Goal: Task Accomplishment & Management: Complete application form

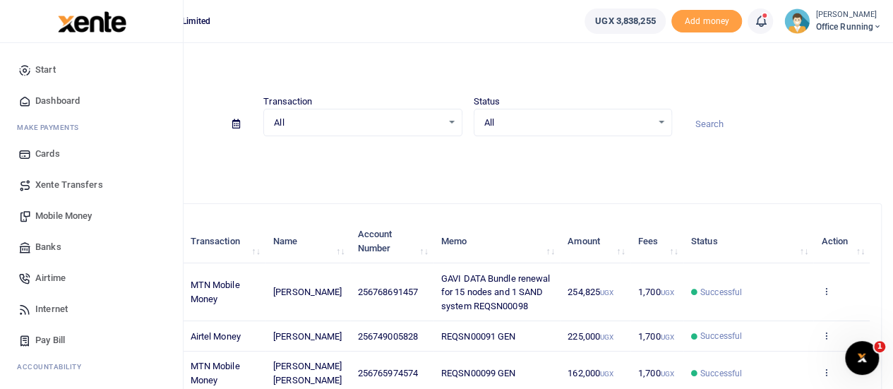
click at [83, 214] on span "Mobile Money" at bounding box center [63, 216] width 56 height 14
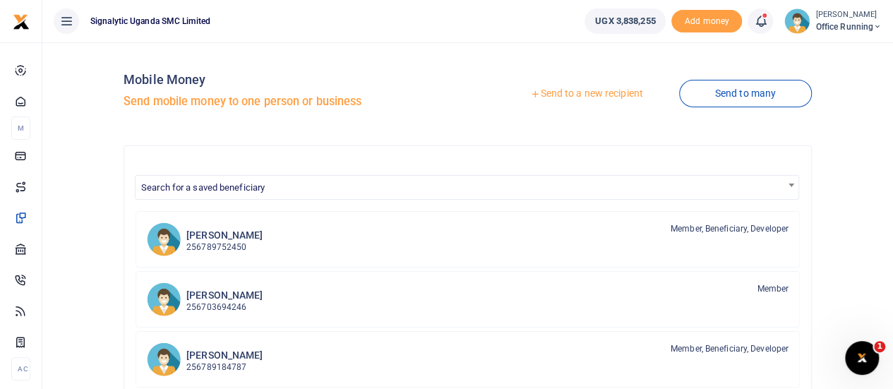
click at [580, 98] on link "Send to a new recipient" at bounding box center [586, 93] width 184 height 25
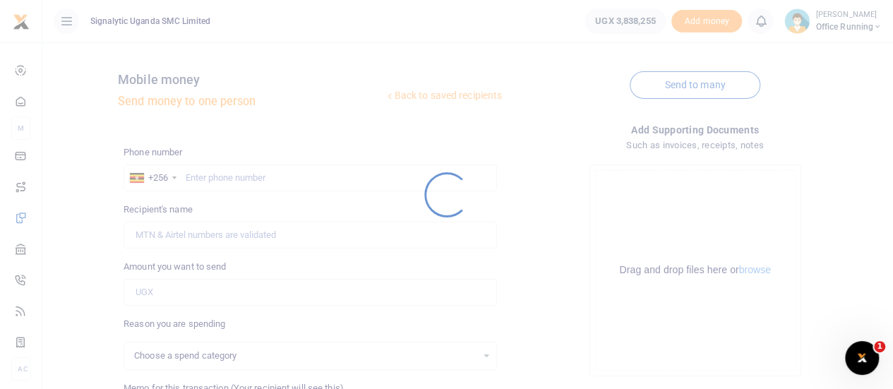
select select
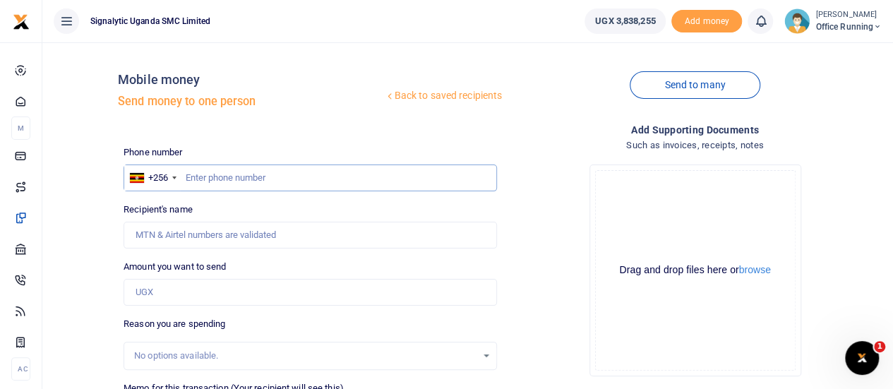
click at [213, 177] on input "text" at bounding box center [311, 178] width 374 height 27
paste input "REQSN00100"
type input "REQSN00100"
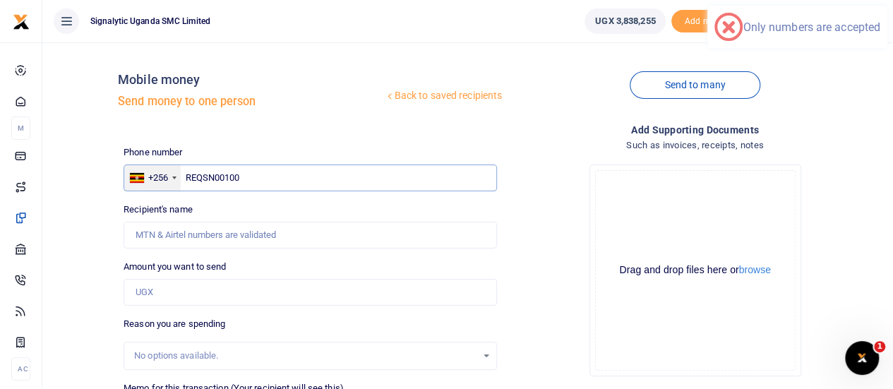
drag, startPoint x: 265, startPoint y: 177, endPoint x: 162, endPoint y: 186, distance: 103.4
click at [158, 184] on div "+256 Uganda +256 REQSN00100" at bounding box center [311, 178] width 374 height 27
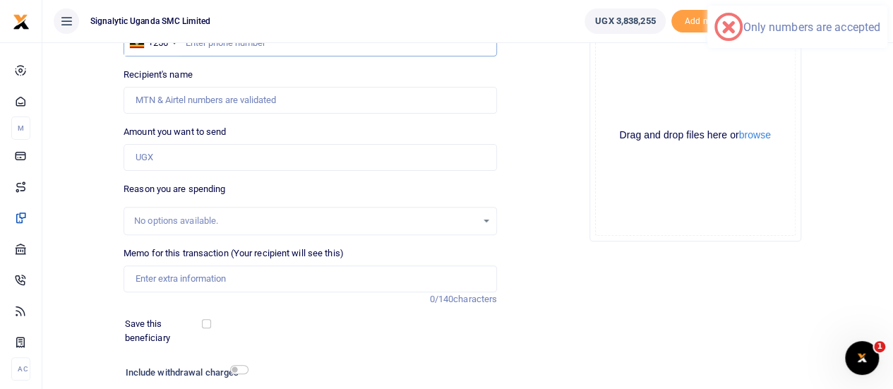
scroll to position [141, 0]
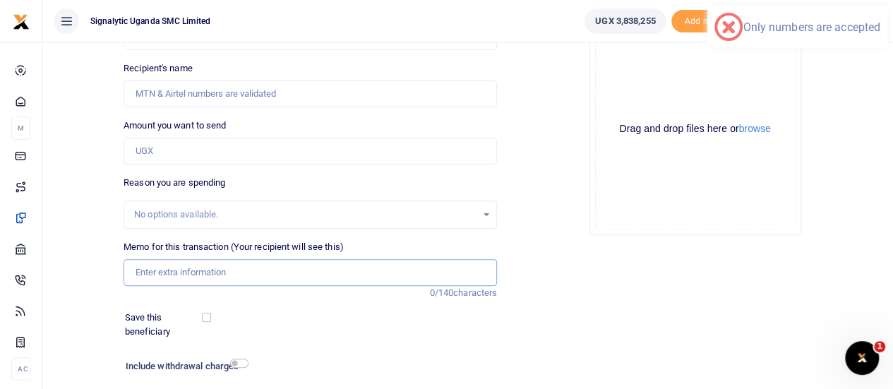
click at [179, 269] on input "Memo for this transaction (Your recipient will see this)" at bounding box center [311, 272] width 374 height 27
paste input "REQSN00100"
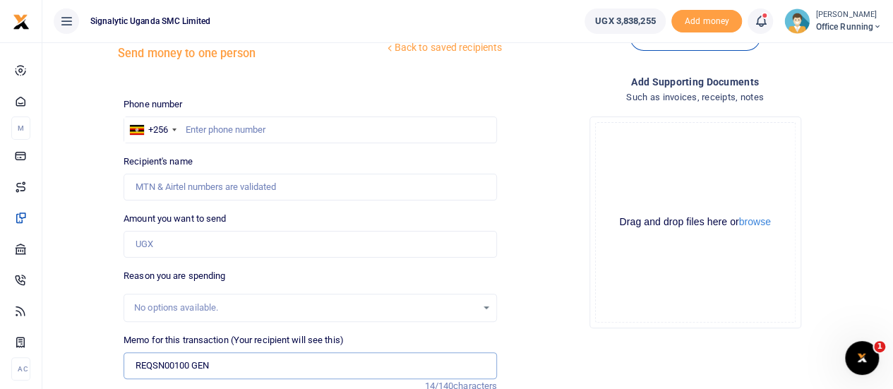
scroll to position [0, 0]
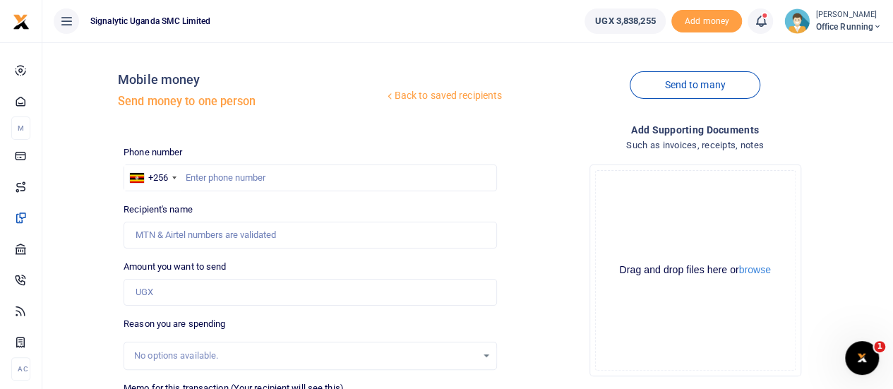
type input "REQSN00100 GEN"
click at [242, 173] on input "text" at bounding box center [311, 178] width 374 height 27
type input "765974574"
type input "Lucas Arthur Gerard Maugin"
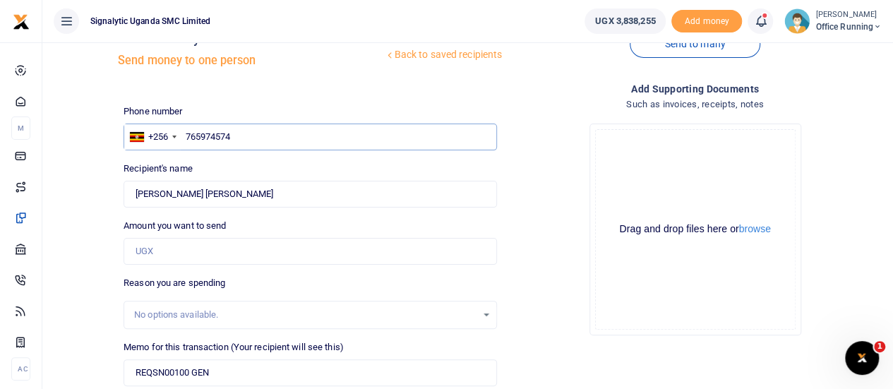
scroll to position [71, 0]
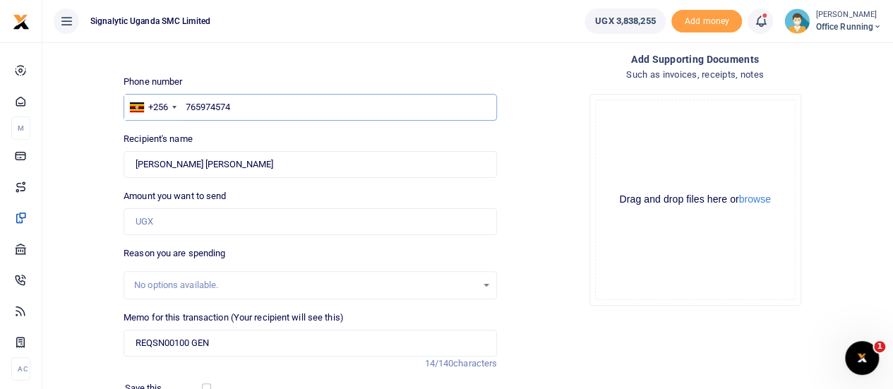
type input "765974574"
click at [164, 221] on input "Amount you want to send" at bounding box center [311, 221] width 374 height 27
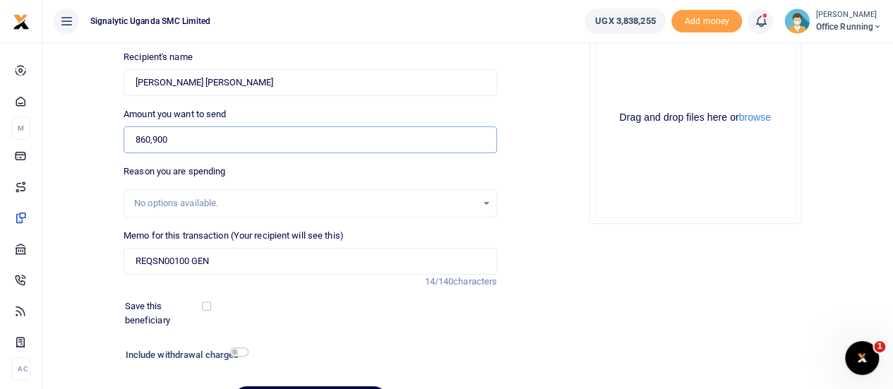
scroll to position [234, 0]
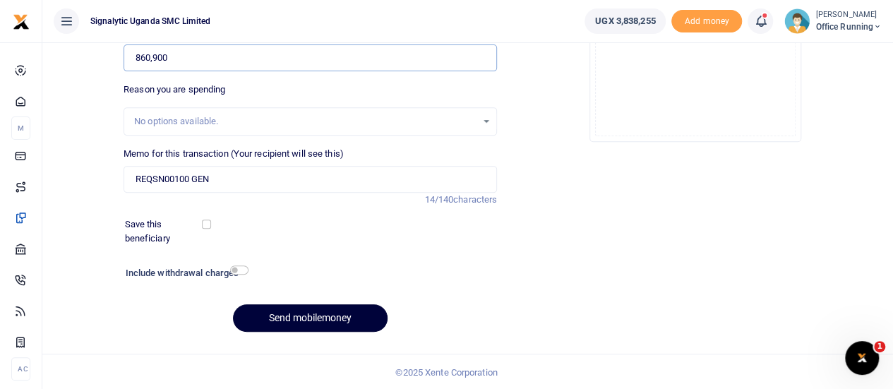
type input "860,900"
click at [318, 314] on button "Send mobilemoney" at bounding box center [310, 318] width 155 height 28
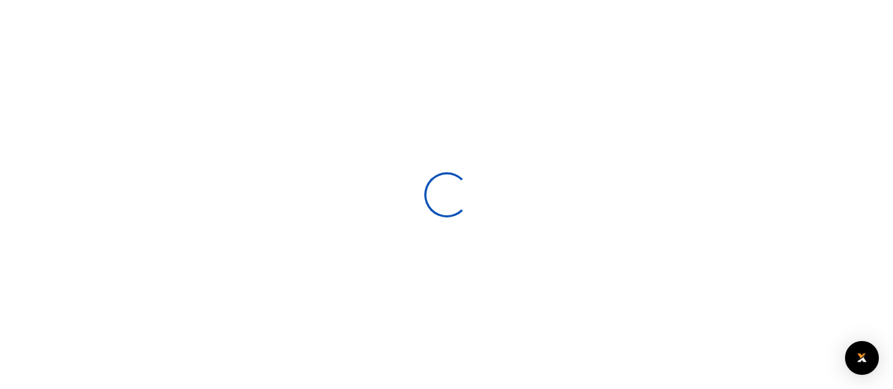
scroll to position [234, 0]
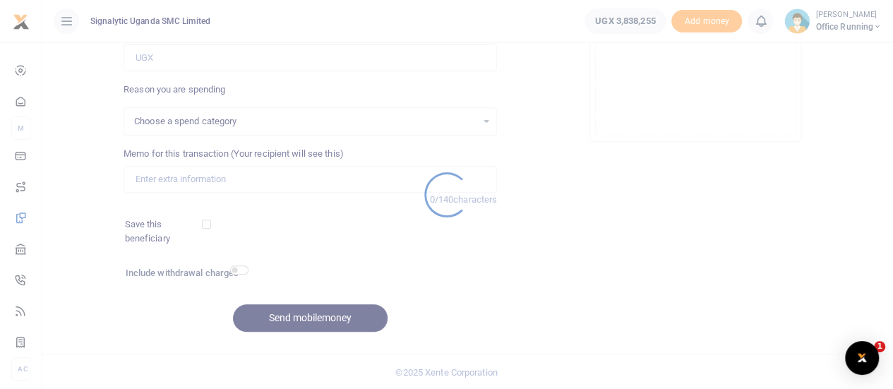
select select
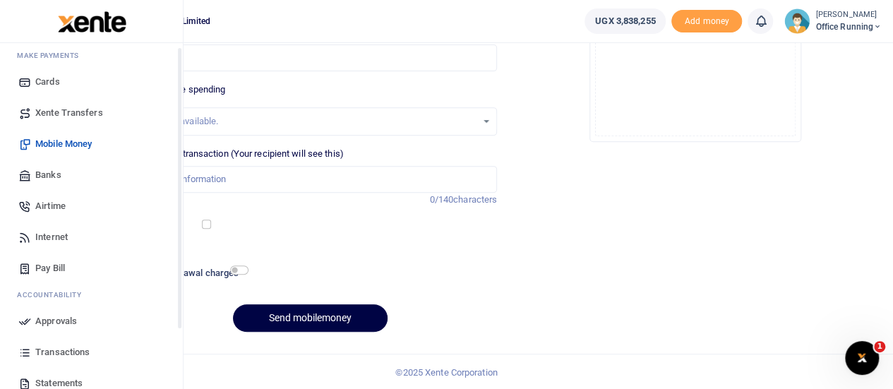
scroll to position [145, 0]
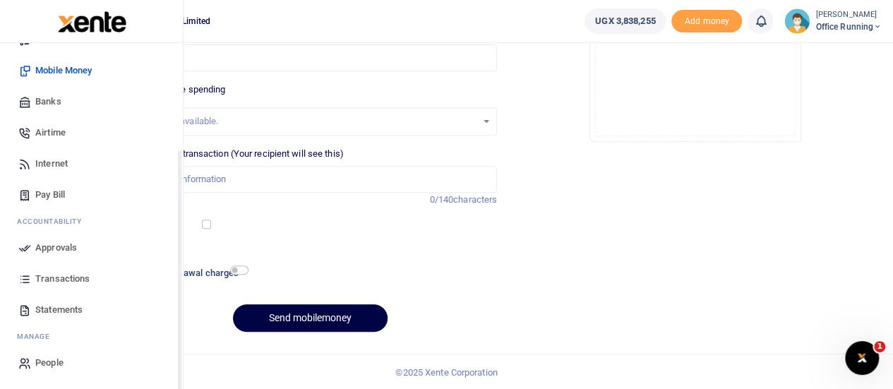
click at [68, 249] on span "Approvals" at bounding box center [56, 248] width 42 height 14
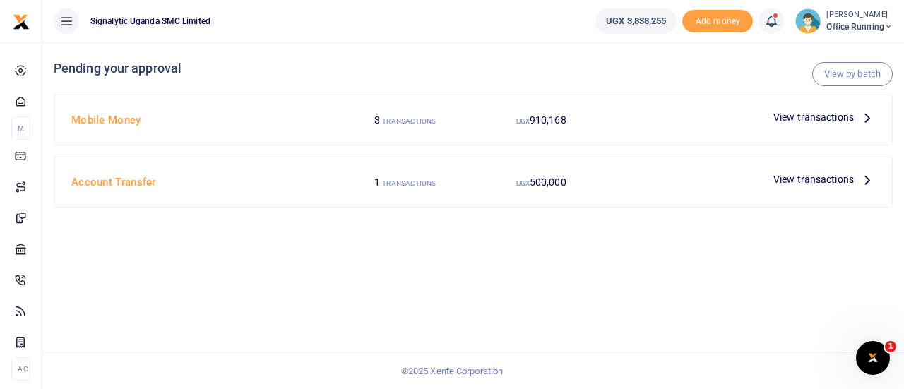
click at [822, 122] on span "View transactions" at bounding box center [813, 117] width 80 height 16
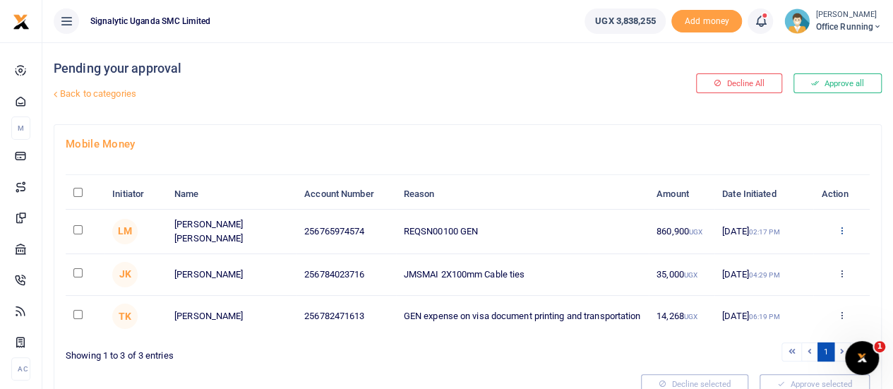
click at [845, 235] on icon at bounding box center [841, 230] width 9 height 10
click at [766, 264] on link "Approve" at bounding box center [790, 268] width 112 height 20
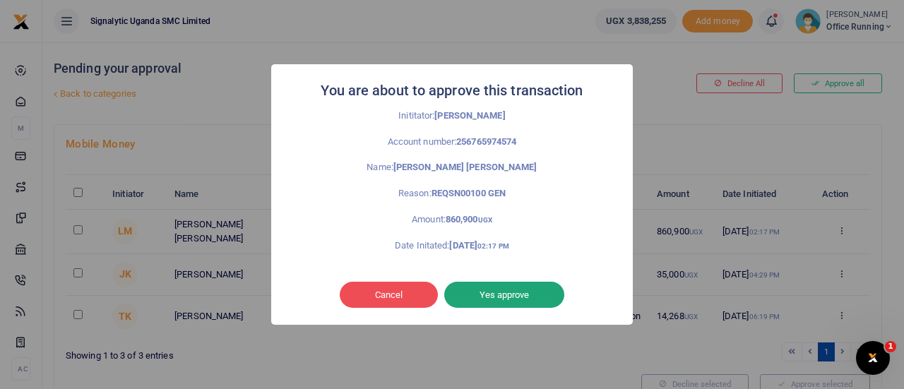
click at [520, 300] on button "Yes approve" at bounding box center [504, 295] width 120 height 27
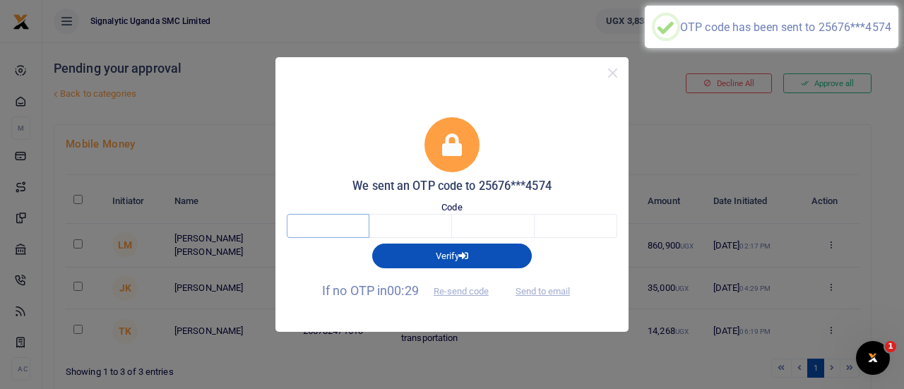
click at [311, 218] on input "text" at bounding box center [328, 226] width 83 height 24
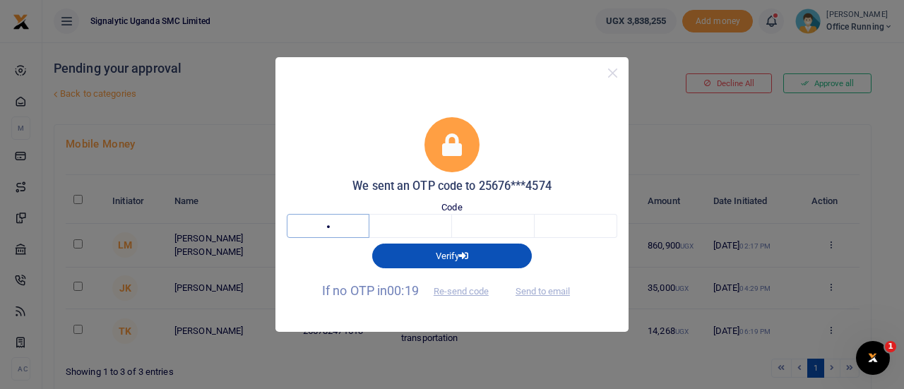
type input "4"
type input "0"
type input "8"
type input "0"
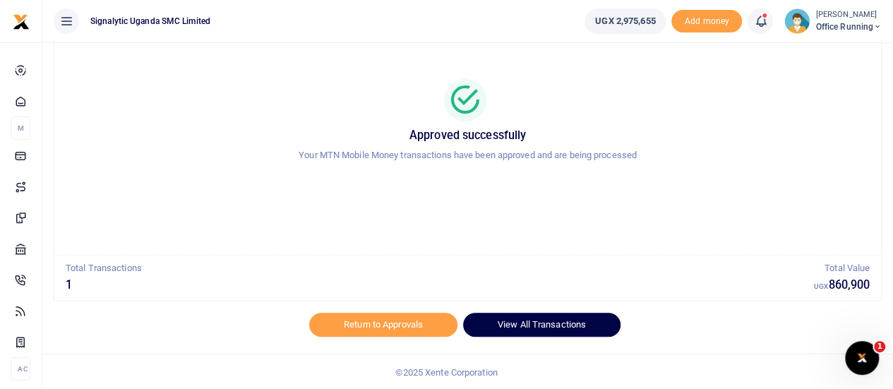
click at [545, 328] on link "View All Transactions" at bounding box center [541, 325] width 157 height 24
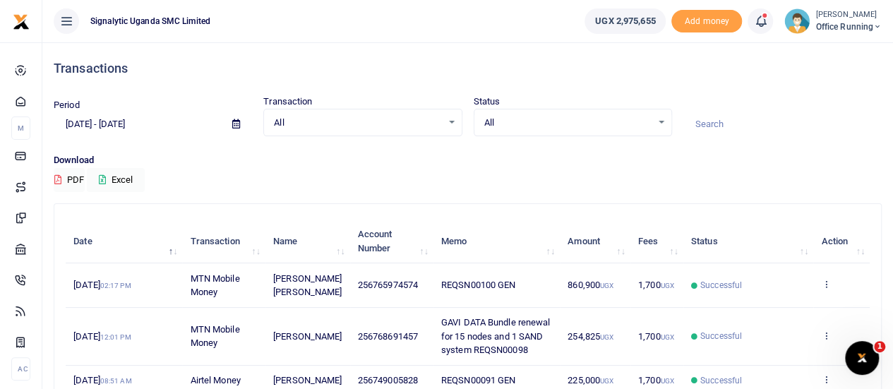
click at [827, 278] on td "View details Send again" at bounding box center [841, 285] width 56 height 44
click at [826, 289] on link at bounding box center [825, 285] width 9 height 11
click at [800, 301] on link "View details" at bounding box center [775, 309] width 112 height 20
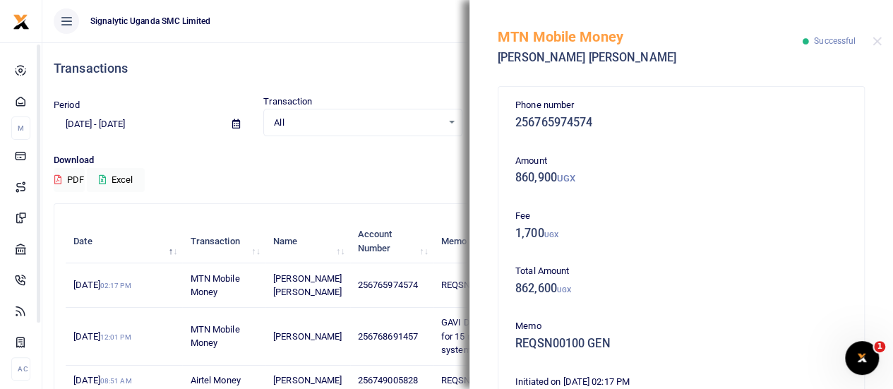
click at [370, 177] on div "Download PDF Excel" at bounding box center [468, 172] width 828 height 39
click at [876, 43] on button "Close" at bounding box center [877, 41] width 9 height 9
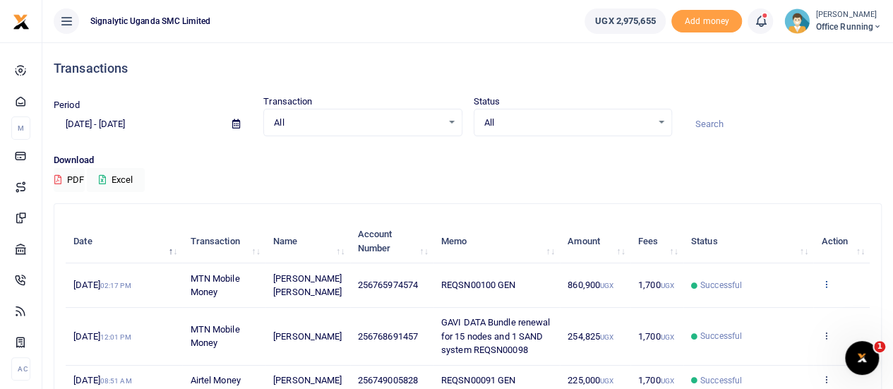
click at [828, 285] on icon at bounding box center [825, 284] width 9 height 10
click at [777, 341] on link "Send again" at bounding box center [775, 340] width 112 height 20
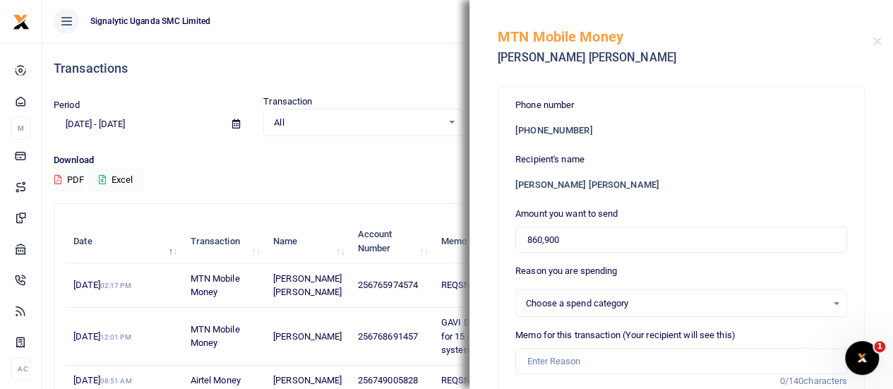
select select
click at [589, 246] on input "860,900" at bounding box center [681, 240] width 332 height 27
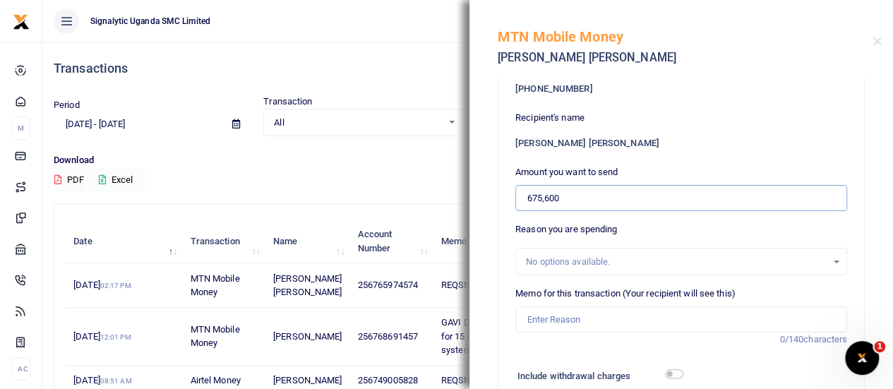
scroll to position [71, 0]
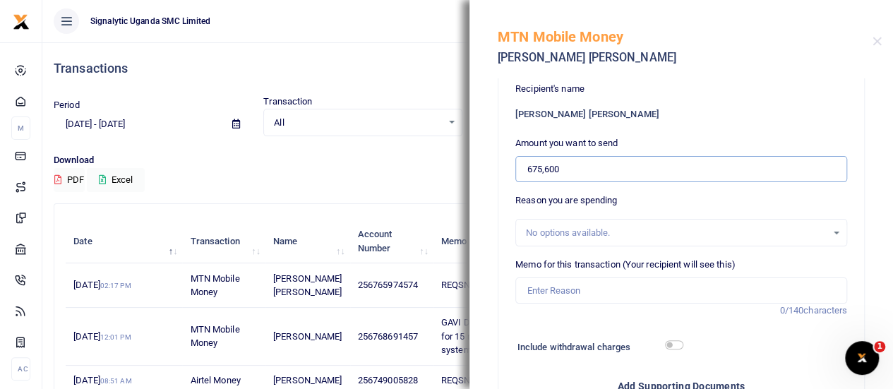
type input "675,600"
click at [597, 292] on input "Memo for this transaction (Your recipient will see this)" at bounding box center [681, 291] width 332 height 27
paste input "REQSN00101"
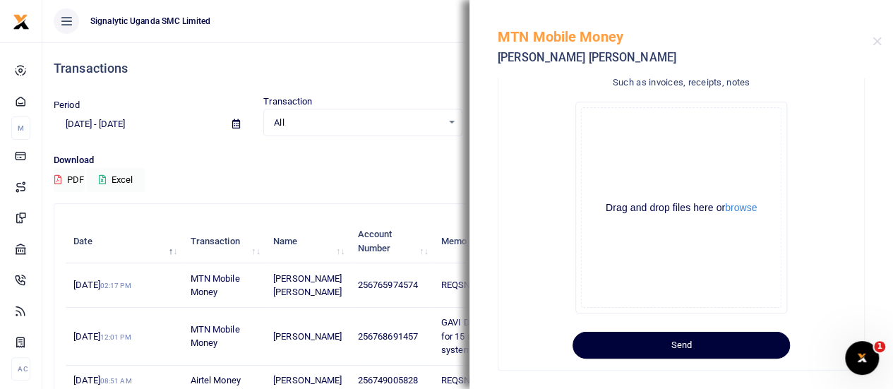
scroll to position [392, 0]
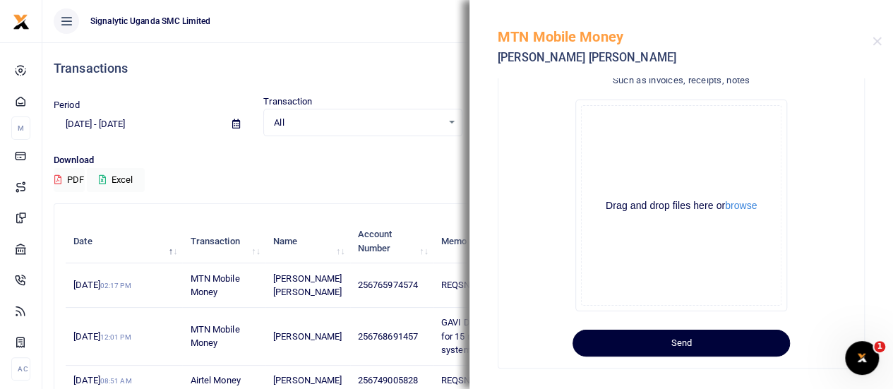
type input "REQSN00101 GEN"
click at [692, 340] on button "Send" at bounding box center [681, 343] width 217 height 27
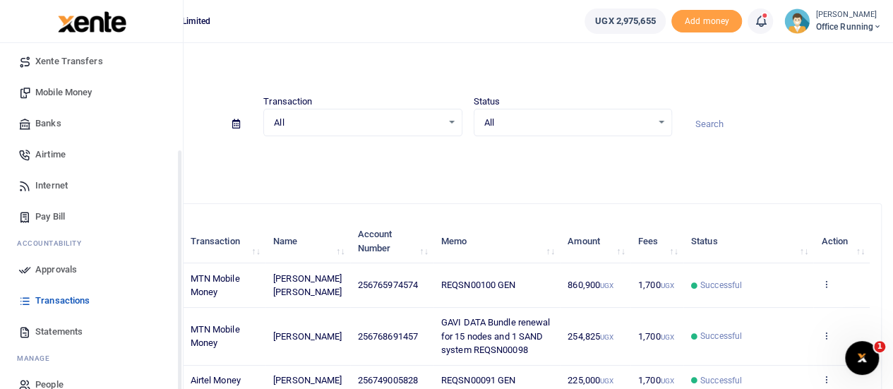
scroll to position [145, 0]
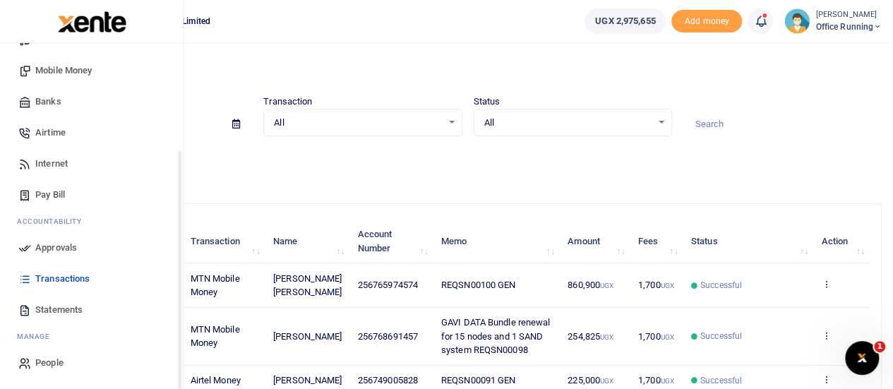
click at [72, 252] on span "Approvals" at bounding box center [56, 248] width 42 height 14
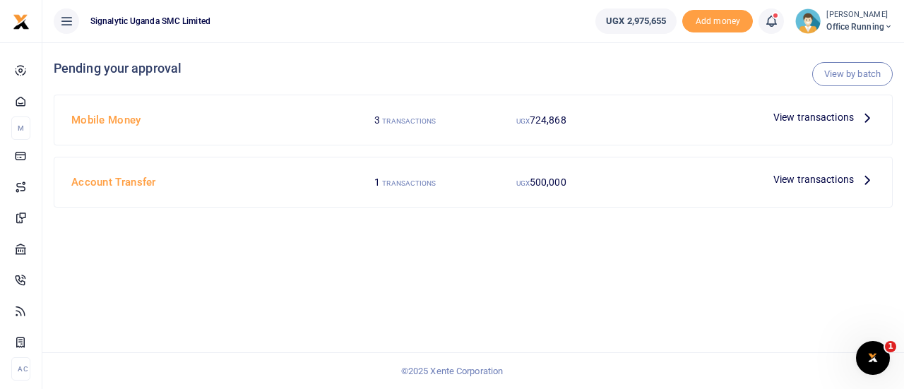
click at [828, 124] on span "View transactions" at bounding box center [813, 117] width 80 height 16
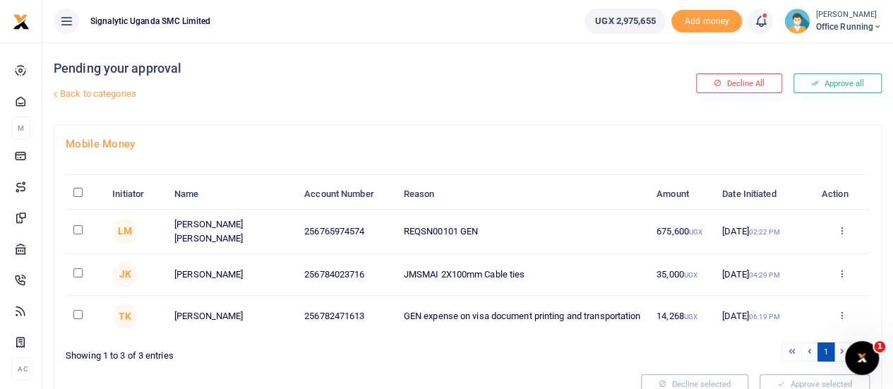
click at [840, 235] on icon at bounding box center [841, 230] width 9 height 10
click at [799, 268] on link "Approve" at bounding box center [790, 268] width 112 height 20
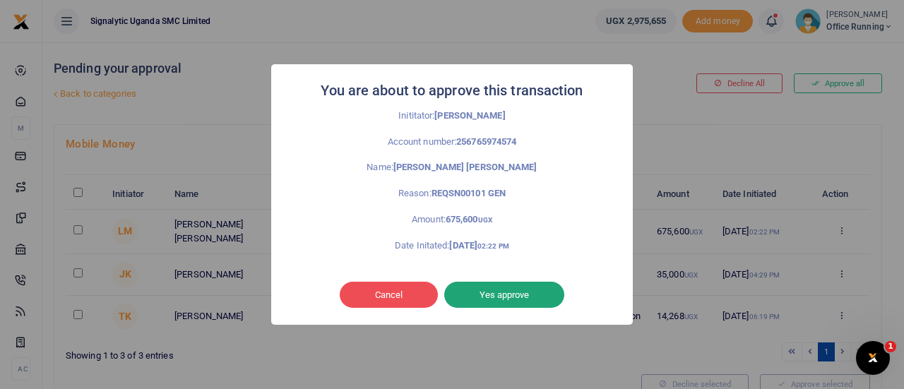
click at [531, 285] on button "Yes approve" at bounding box center [504, 295] width 120 height 27
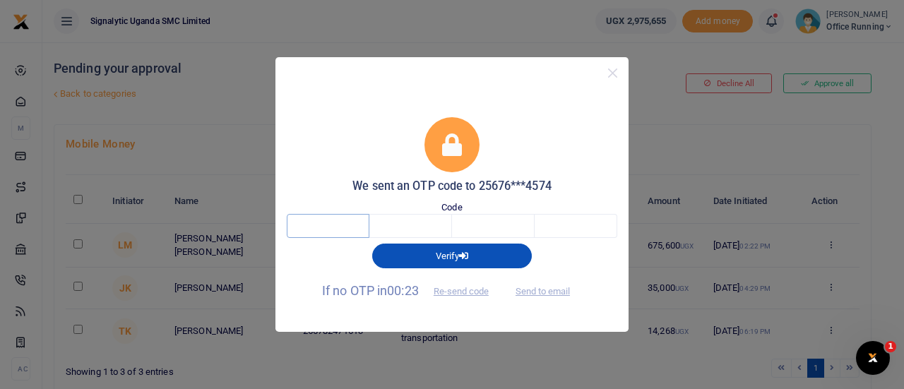
click at [343, 228] on input "text" at bounding box center [328, 226] width 83 height 24
type input "2"
type input "0"
type input "8"
type input "7"
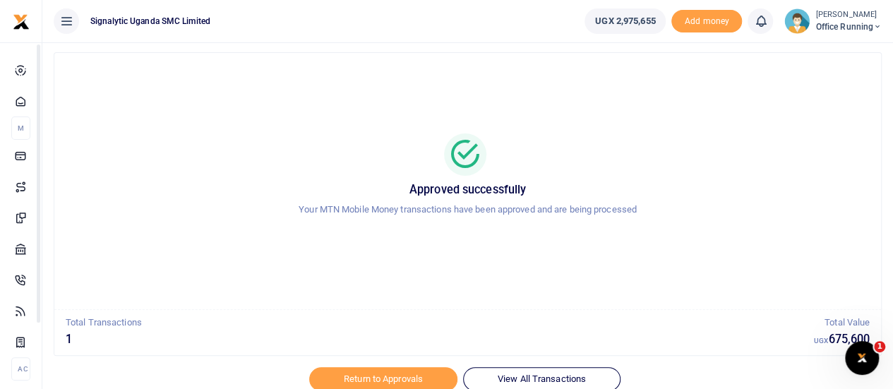
scroll to position [81, 0]
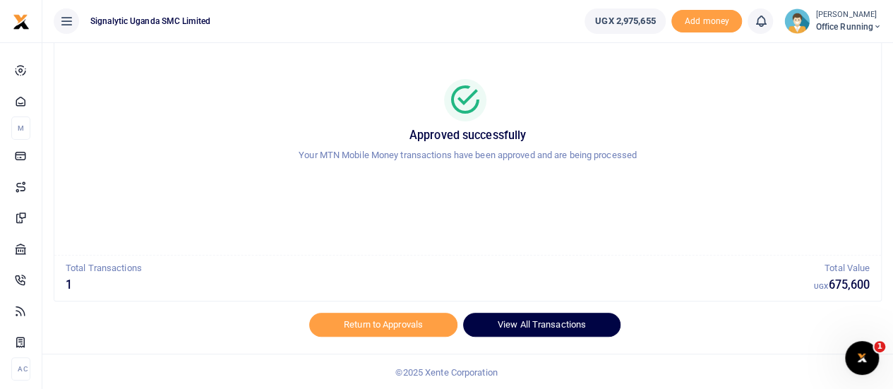
click at [562, 317] on link "View All Transactions" at bounding box center [541, 325] width 157 height 24
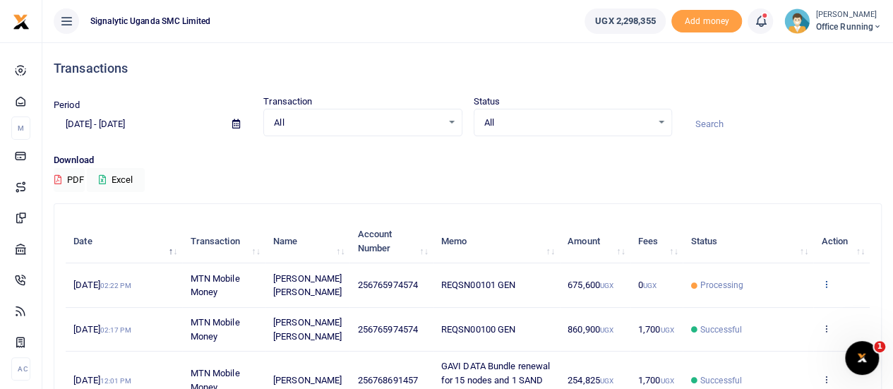
click at [829, 285] on icon at bounding box center [825, 284] width 9 height 10
click at [752, 307] on link "View details" at bounding box center [775, 309] width 112 height 20
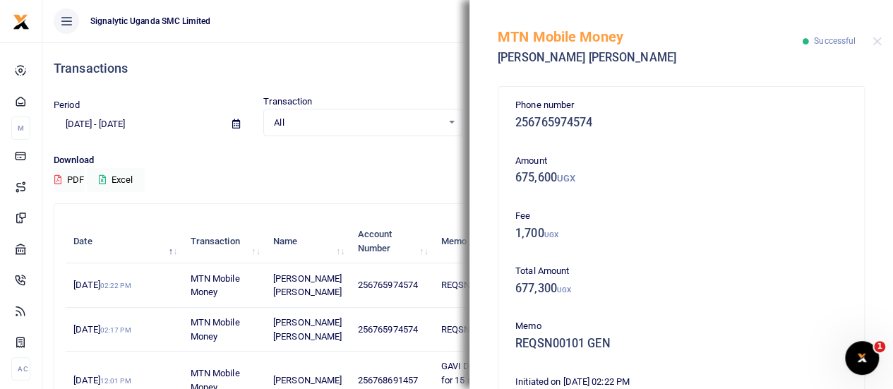
click at [383, 66] on h4 "Transactions" at bounding box center [468, 69] width 828 height 16
